Goal: Information Seeking & Learning: Learn about a topic

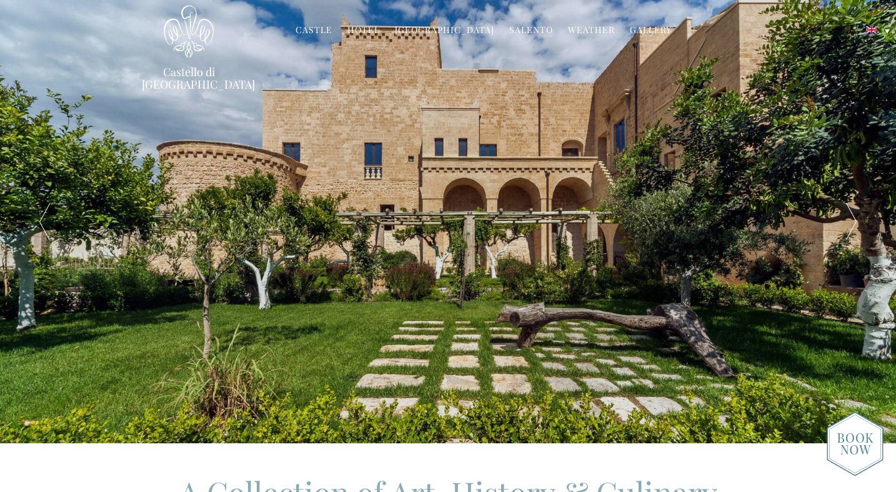
click at [367, 29] on link "Hotel" at bounding box center [363, 31] width 32 height 14
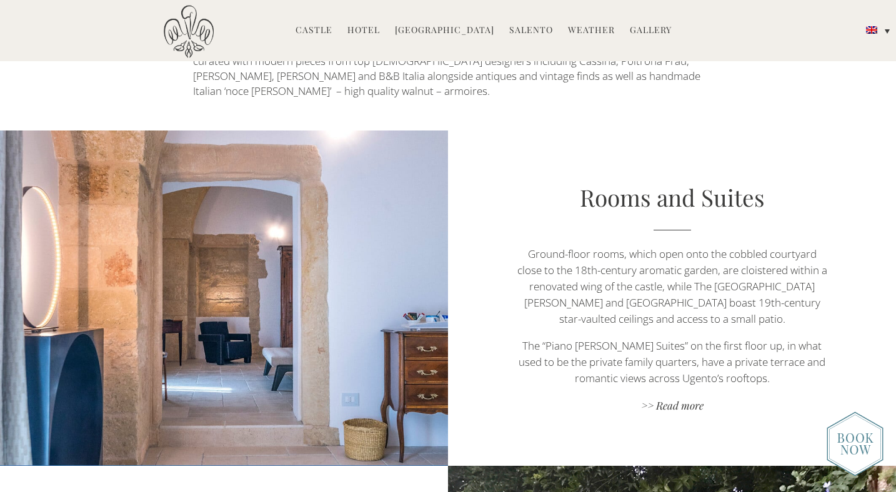
scroll to position [737, 0]
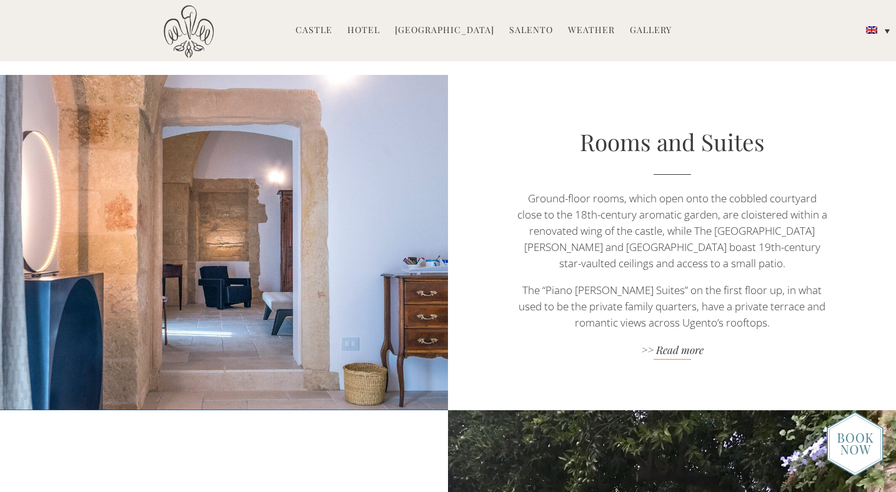
click at [677, 343] on link ">> Read more" at bounding box center [672, 351] width 314 height 17
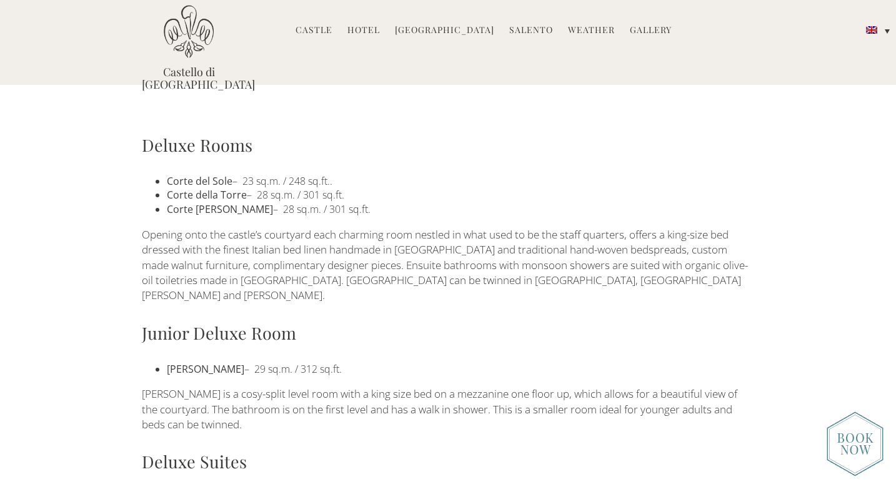
scroll to position [765, 0]
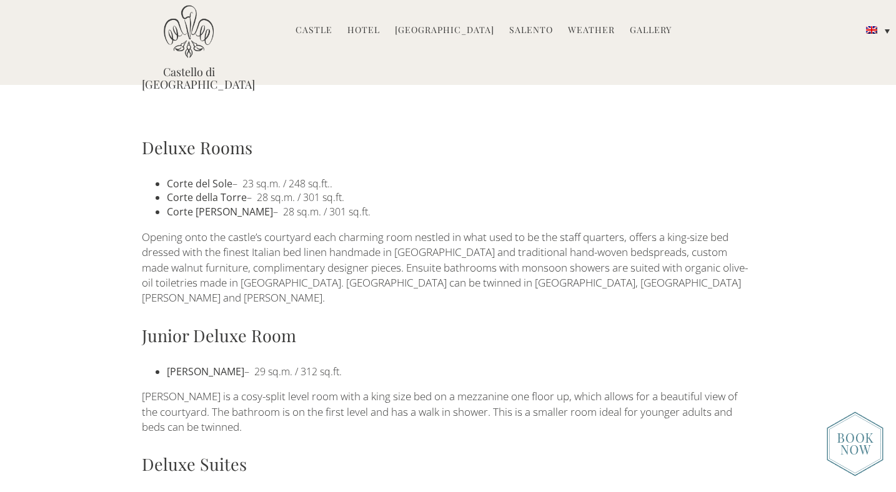
click at [537, 334] on div "Deluxe Rooms Corte del Sole – 23 sq.m. / 248 sq.ft.. Corte della Torre – 28 sq.…" at bounding box center [447, 441] width 631 height 612
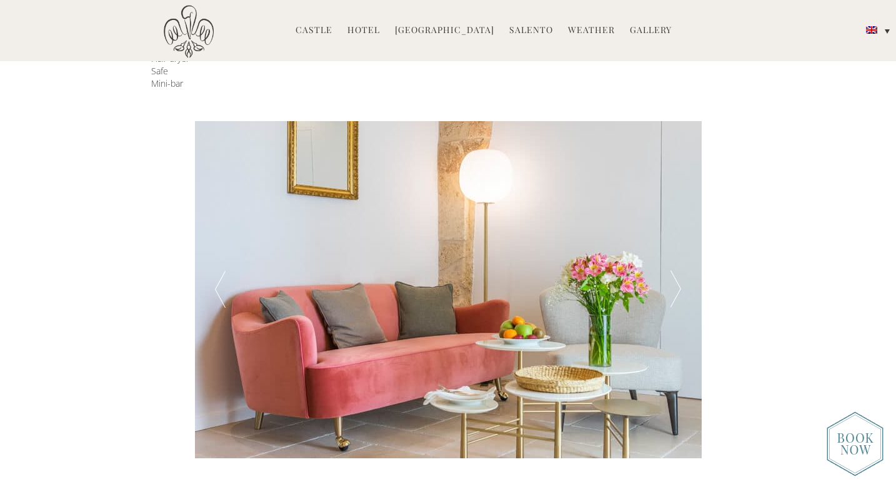
scroll to position [370, 0]
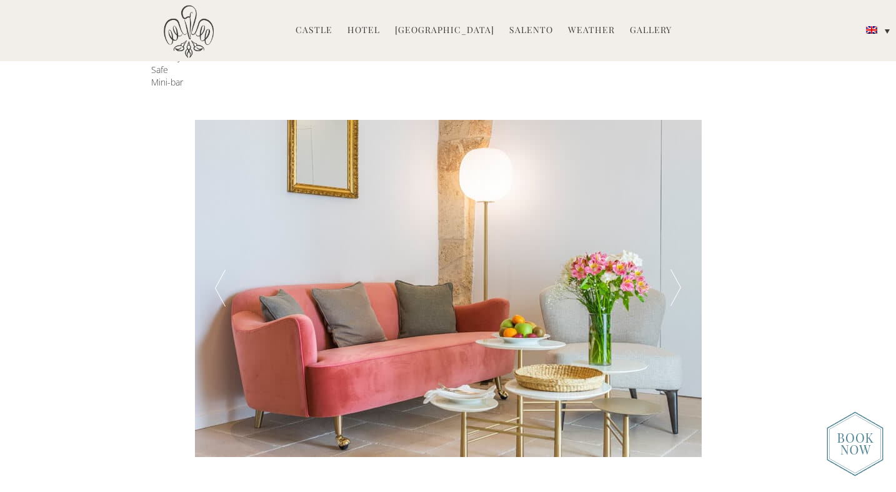
click at [676, 275] on div at bounding box center [675, 288] width 51 height 337
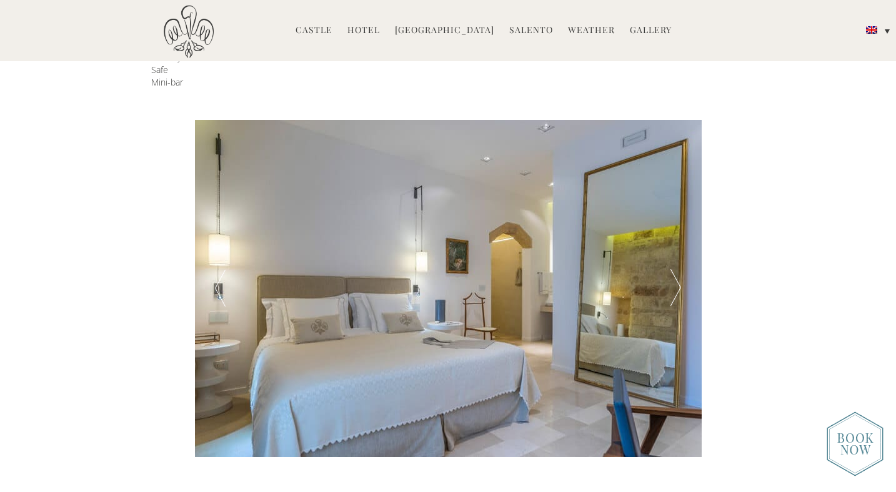
click at [676, 275] on div at bounding box center [675, 288] width 51 height 337
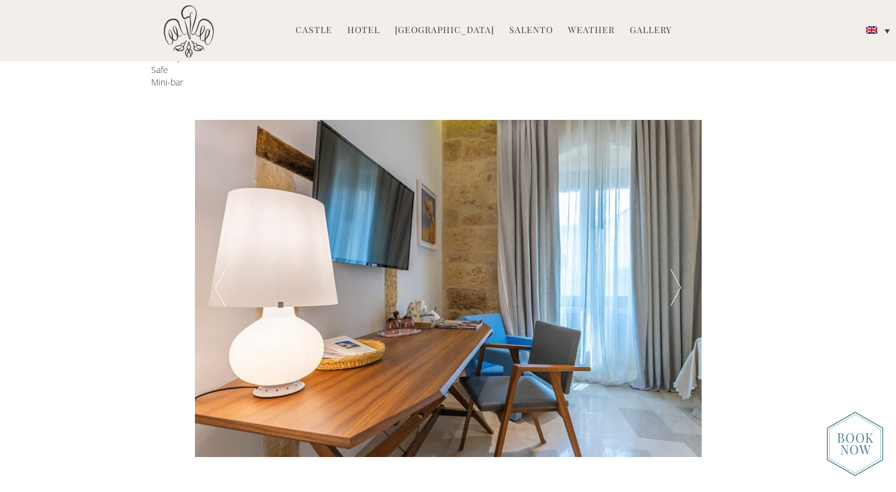
click at [676, 275] on div at bounding box center [675, 288] width 51 height 337
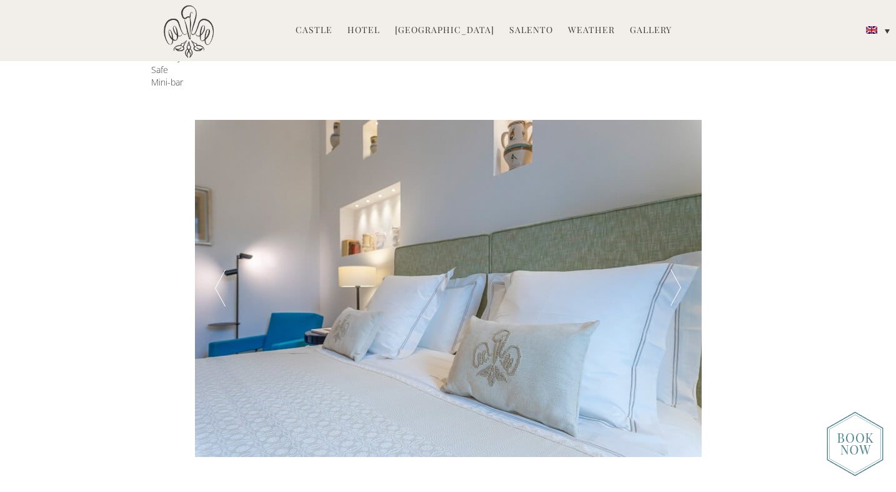
click at [676, 275] on div at bounding box center [675, 288] width 51 height 337
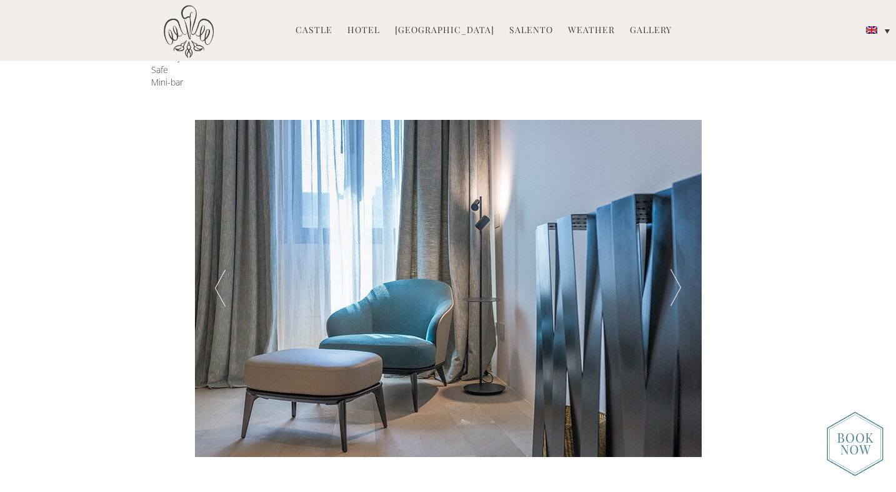
click at [676, 275] on div at bounding box center [675, 288] width 51 height 337
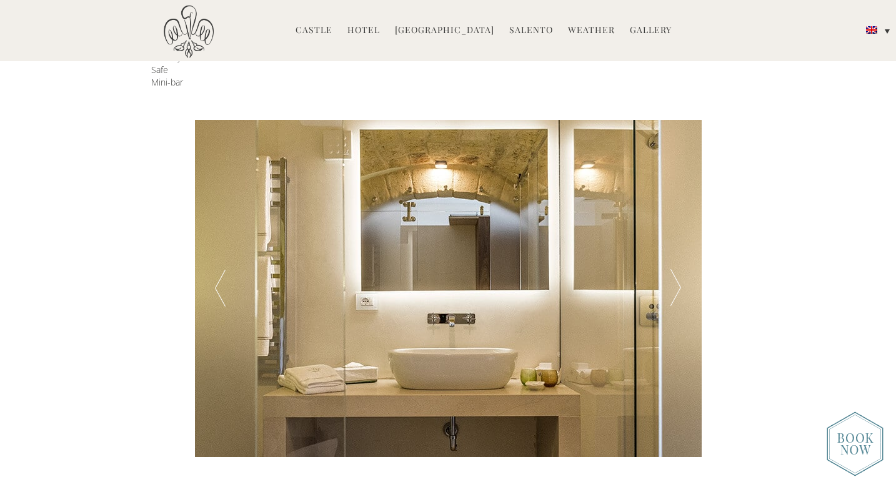
click at [676, 275] on div at bounding box center [675, 288] width 51 height 337
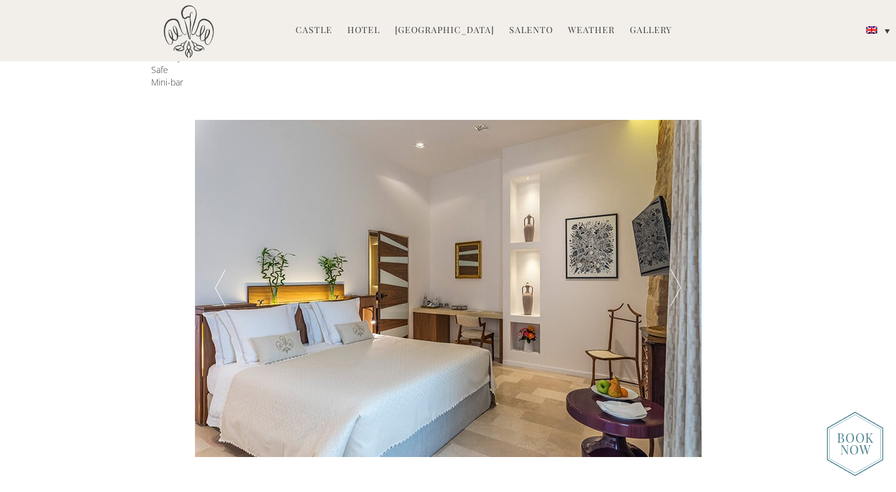
click at [676, 275] on div at bounding box center [675, 288] width 51 height 337
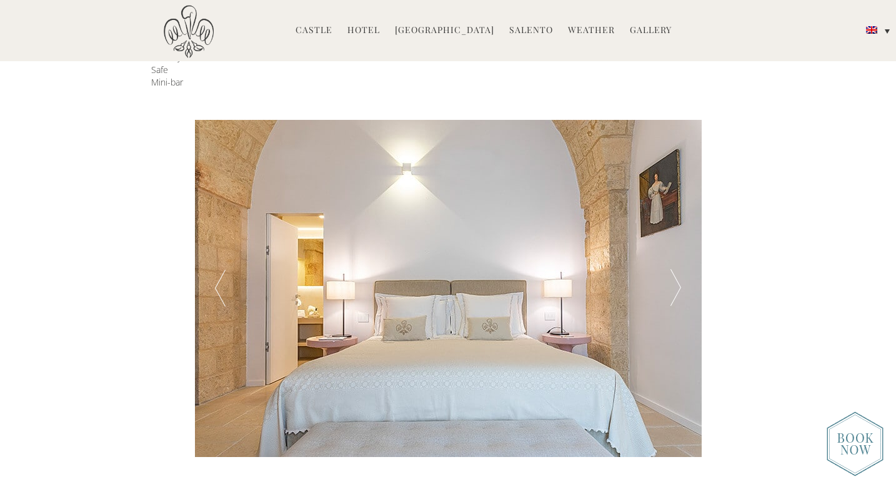
click at [676, 275] on div at bounding box center [675, 288] width 51 height 337
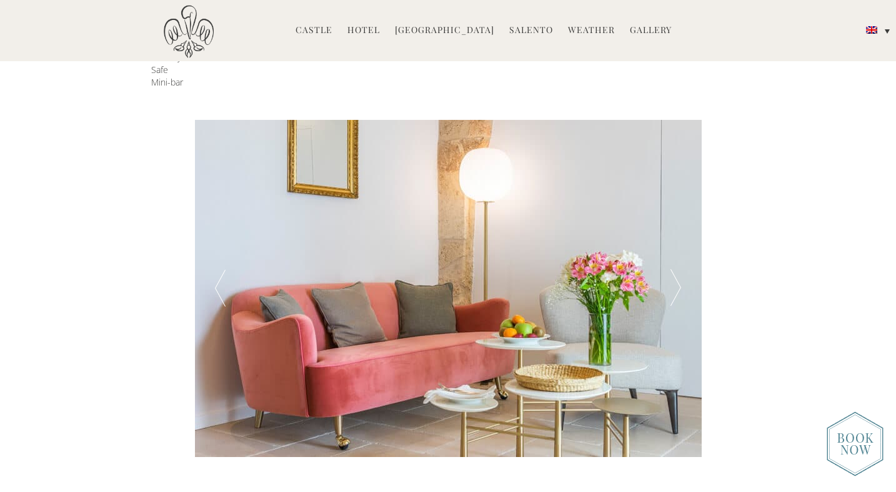
click at [676, 275] on div at bounding box center [675, 288] width 51 height 337
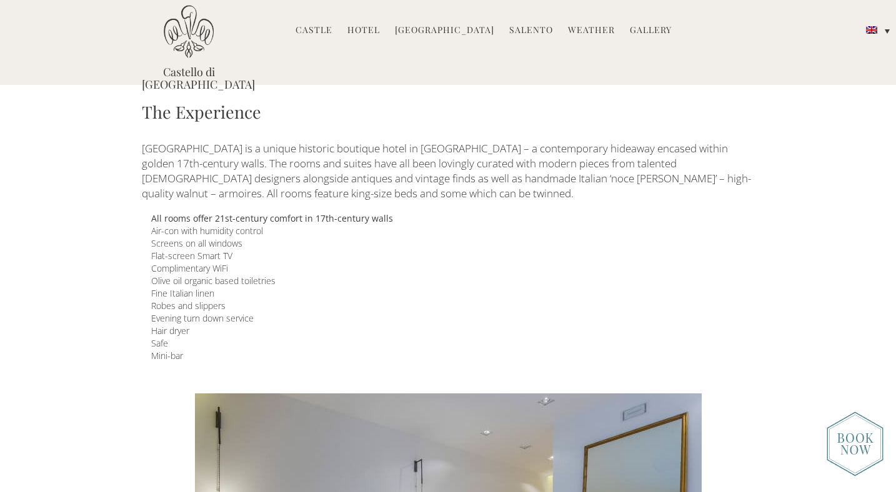
scroll to position [0, 0]
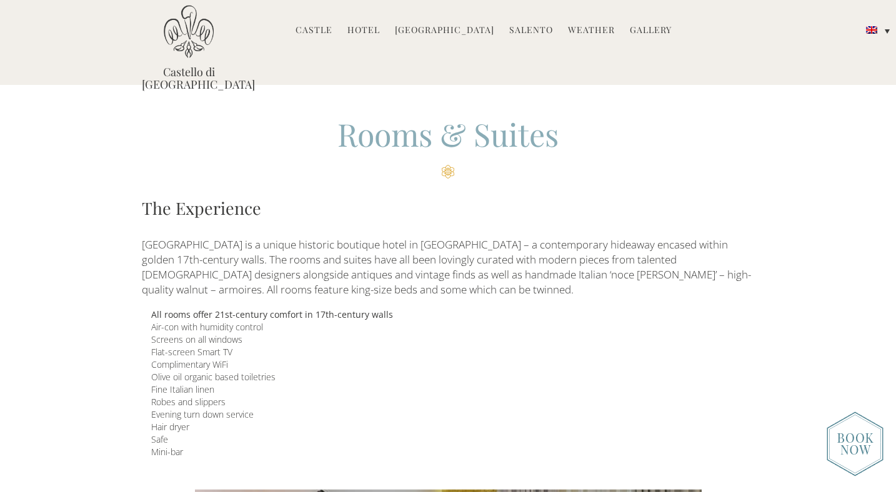
click at [308, 35] on link "Castle" at bounding box center [313, 31] width 37 height 14
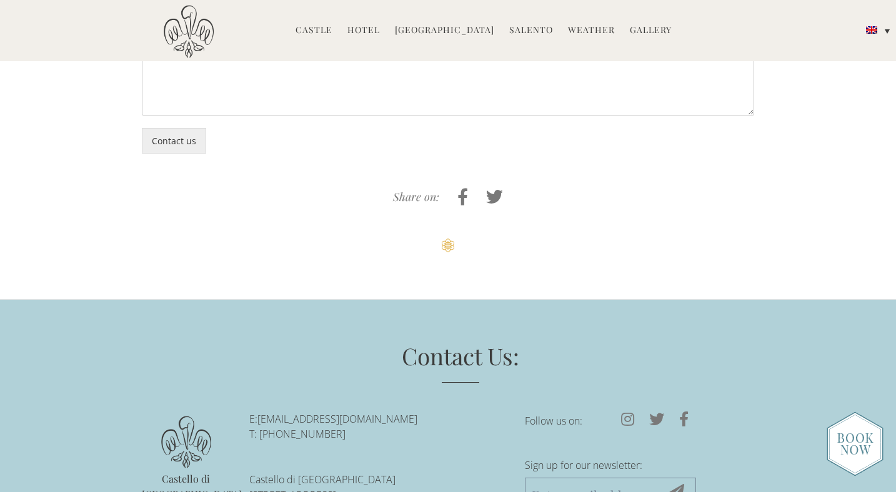
scroll to position [3281, 0]
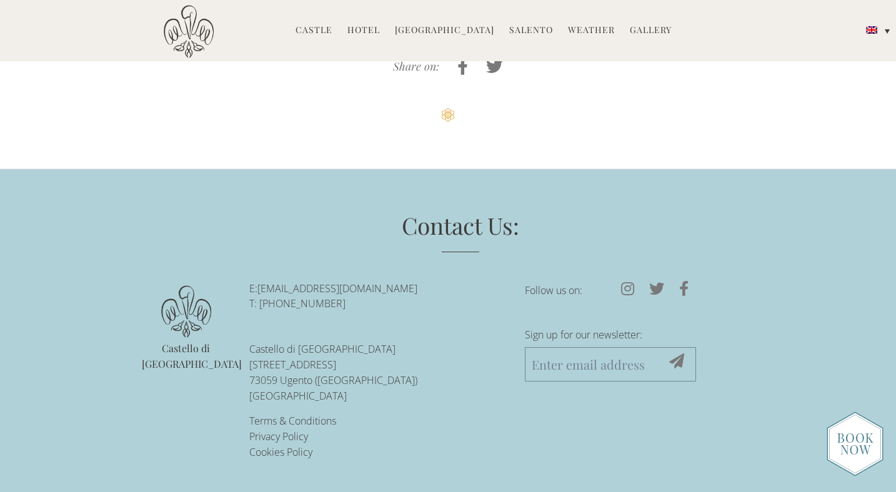
click at [538, 380] on input "Sign up for our newsletter:" at bounding box center [610, 364] width 171 height 34
click at [435, 33] on link "[GEOGRAPHIC_DATA]" at bounding box center [444, 31] width 99 height 14
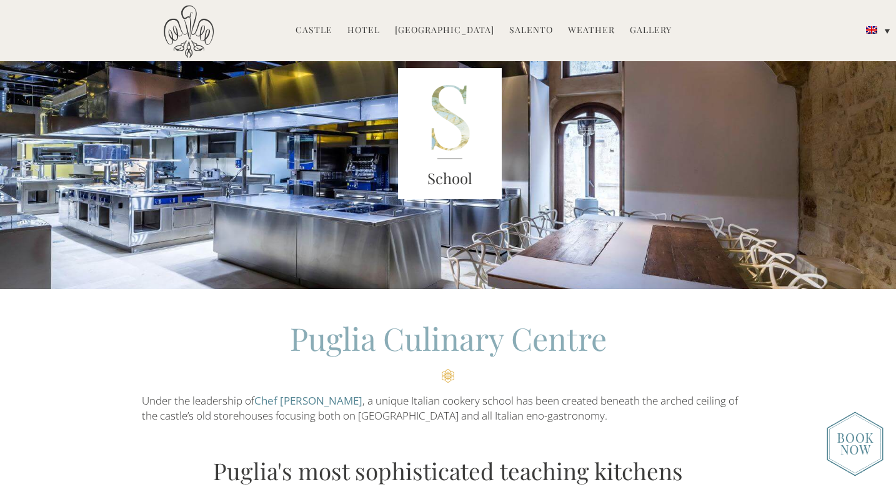
scroll to position [266, 0]
